Goal: Task Accomplishment & Management: Complete application form

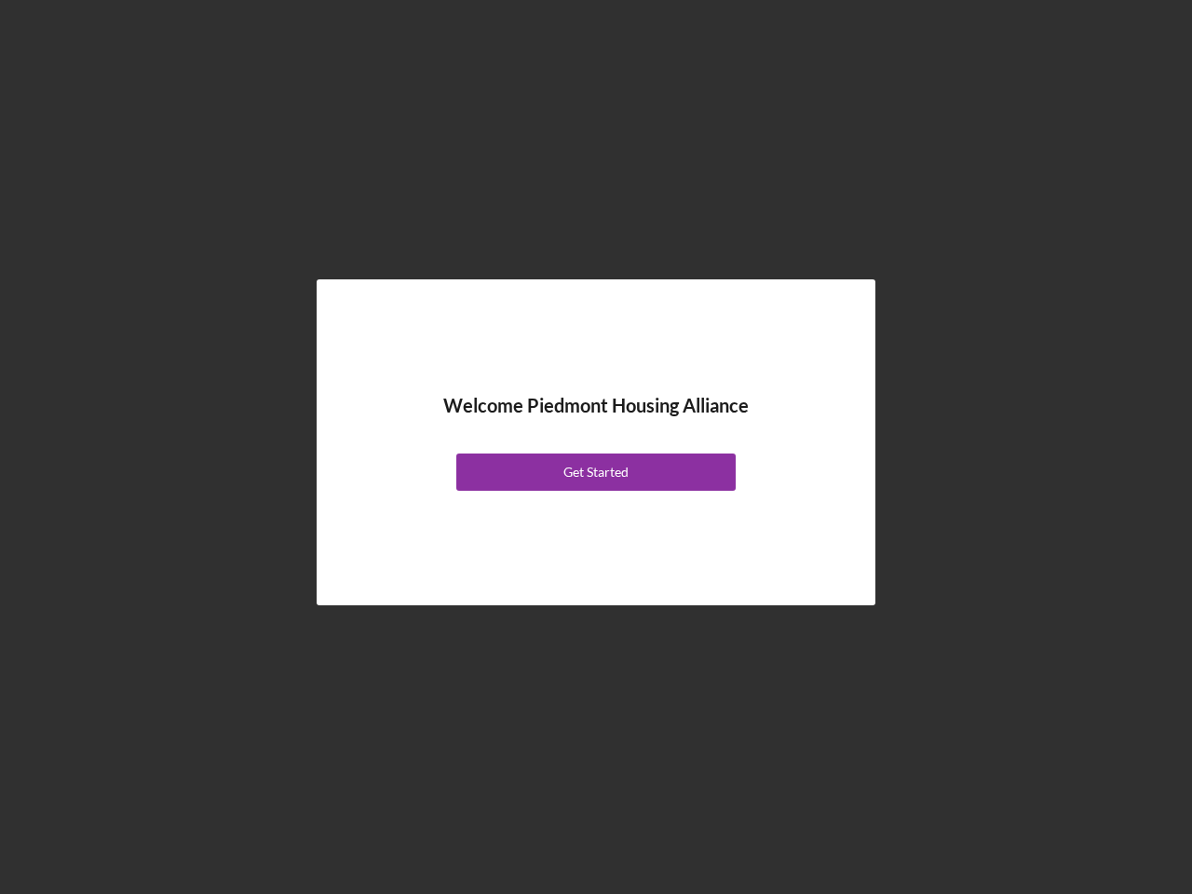
click at [596, 447] on div "Welcome Piedmont Housing Alliance Get Started" at bounding box center [596, 442] width 466 height 233
click at [596, 472] on div "Get Started" at bounding box center [595, 472] width 65 height 37
